Goal: Transaction & Acquisition: Book appointment/travel/reservation

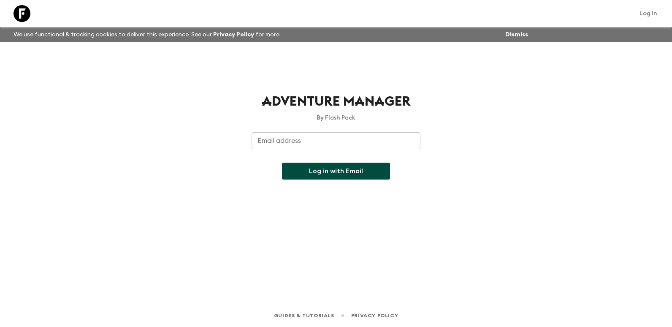
click at [268, 144] on input "Email address" at bounding box center [336, 140] width 169 height 17
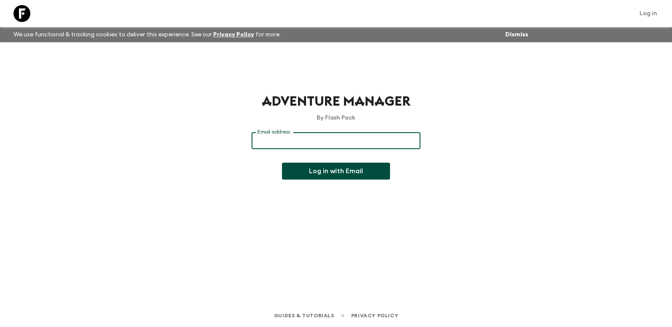
type input "[PERSON_NAME][EMAIL_ADDRESS][DOMAIN_NAME]"
click at [336, 176] on button "Log in with Email" at bounding box center [336, 171] width 108 height 17
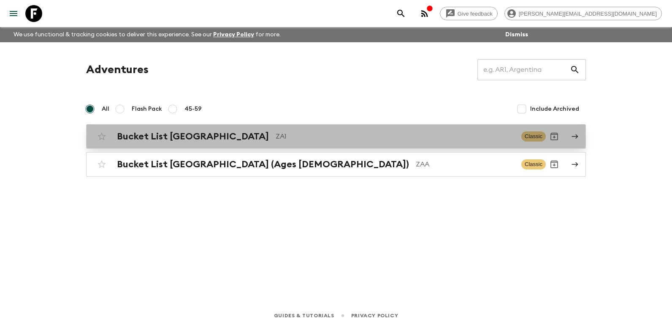
click at [180, 136] on h2 "Bucket List [GEOGRAPHIC_DATA]" at bounding box center [193, 136] width 152 height 11
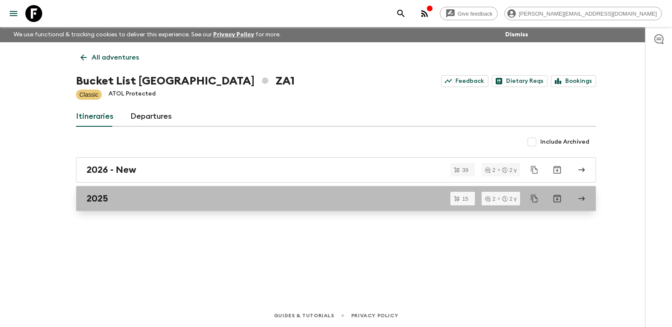
click at [112, 198] on div "2025" at bounding box center [328, 198] width 483 height 11
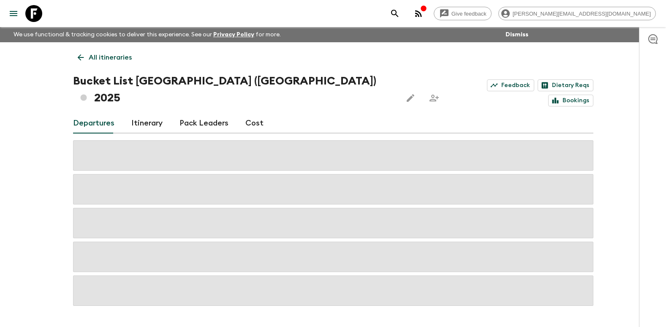
click at [253, 113] on link "Cost" at bounding box center [254, 123] width 18 height 20
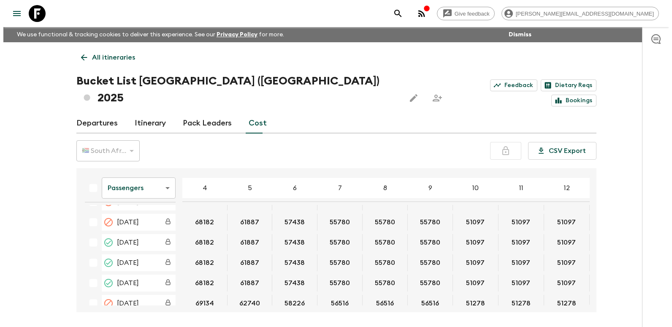
scroll to position [1562, 0]
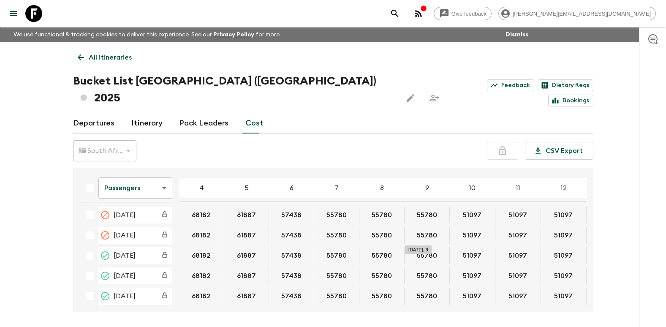
click at [424, 247] on button "55780" at bounding box center [426, 255] width 41 height 17
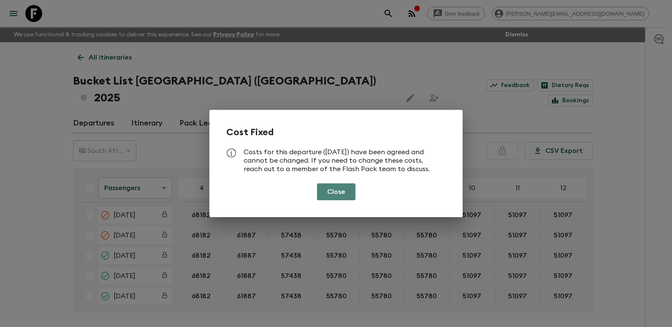
click at [347, 187] on button "Close" at bounding box center [336, 191] width 38 height 17
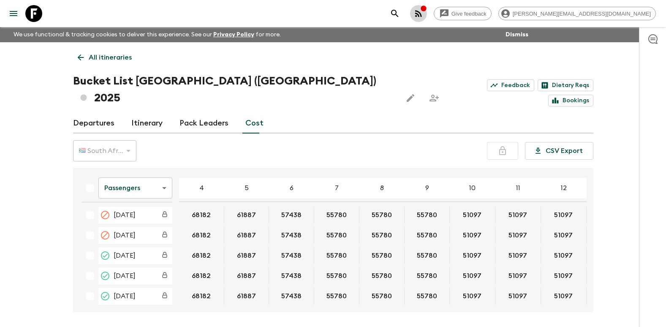
click at [423, 11] on icon "button" at bounding box center [418, 13] width 10 height 10
